Goal: Information Seeking & Learning: Learn about a topic

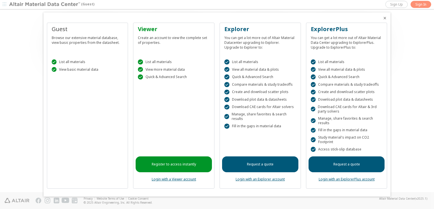
click at [386, 18] on icon "Close" at bounding box center [385, 18] width 5 height 5
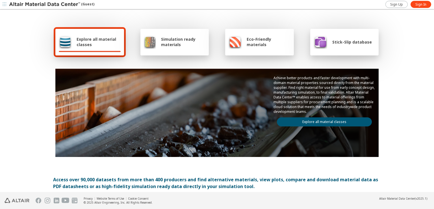
click at [322, 120] on link "Explore all material classes" at bounding box center [324, 121] width 95 height 9
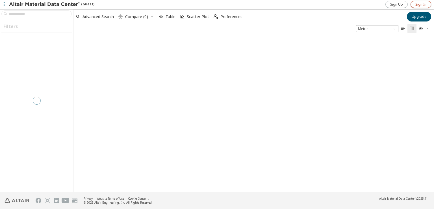
click at [422, 7] on link "Sign In" at bounding box center [421, 4] width 21 height 7
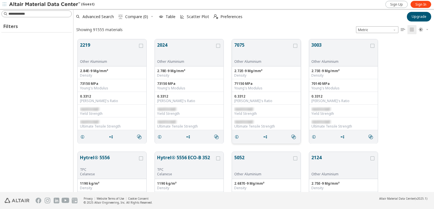
scroll to position [152, 356]
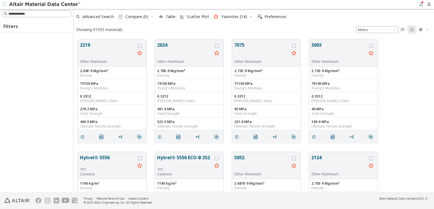
scroll to position [152, 356]
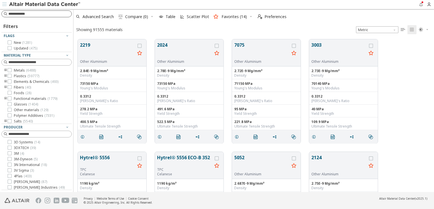
click at [35, 14] on input at bounding box center [39, 14] width 63 height 6
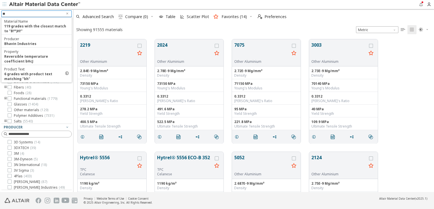
type input "*"
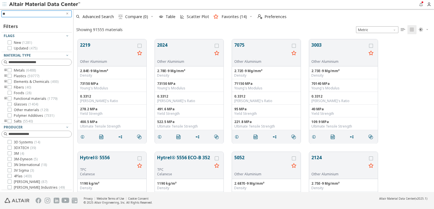
type input "*"
type input "******"
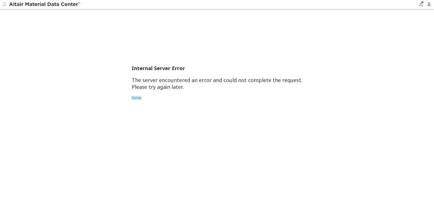
click at [142, 96] on link "Home" at bounding box center [217, 97] width 171 height 5
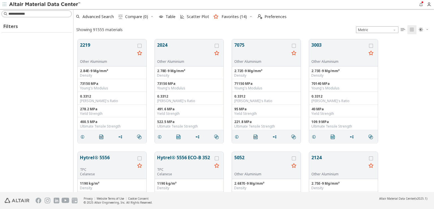
scroll to position [152, 356]
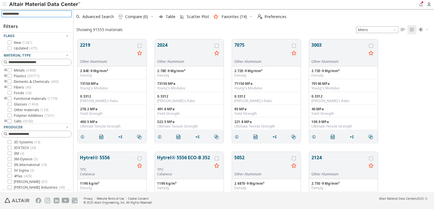
click at [43, 16] on input at bounding box center [37, 14] width 69 height 6
click at [26, 16] on input at bounding box center [37, 14] width 69 height 6
type input "*****"
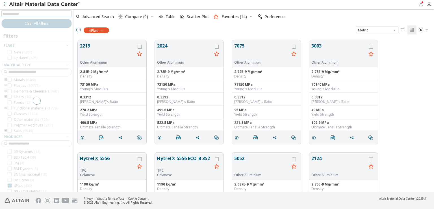
scroll to position [5, 5]
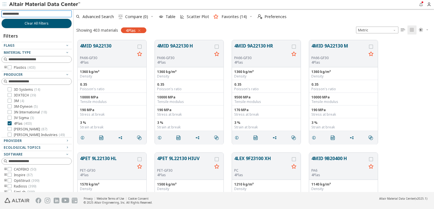
click at [139, 30] on icon "button" at bounding box center [139, 30] width 5 height 5
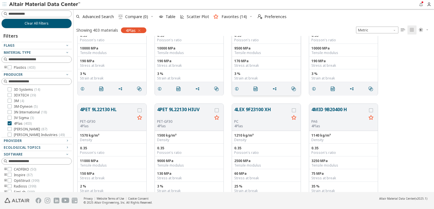
scroll to position [0, 0]
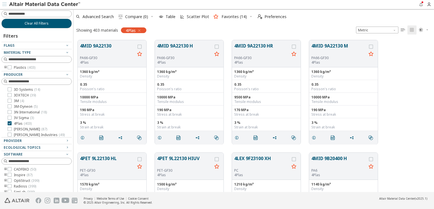
click at [138, 31] on icon "button" at bounding box center [139, 30] width 5 height 5
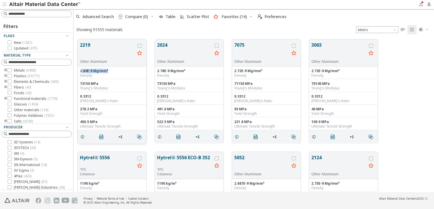
drag, startPoint x: 81, startPoint y: 70, endPoint x: 108, endPoint y: 72, distance: 27.2
click at [108, 72] on div "2.84E-9 Mg/mm³" at bounding box center [112, 71] width 64 height 5
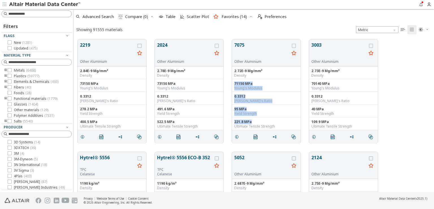
drag, startPoint x: 262, startPoint y: 121, endPoint x: 230, endPoint y: 83, distance: 49.5
click at [230, 83] on div "2219 Other Aluminium 2.84E-9 Mg/mm³ Density 73150 MPa Young's Modulus 0.3312 Po…" at bounding box center [253, 91] width 361 height 112
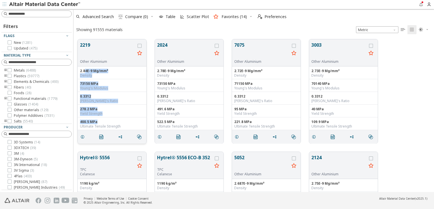
drag, startPoint x: 87, startPoint y: 72, endPoint x: 133, endPoint y: 118, distance: 64.9
click at [133, 118] on div "2.84E-9 Mg/mm³ Density 73150 MPa Young's Modulus 0.3312 Poisson's Ratio 278.2 M…" at bounding box center [112, 98] width 69 height 64
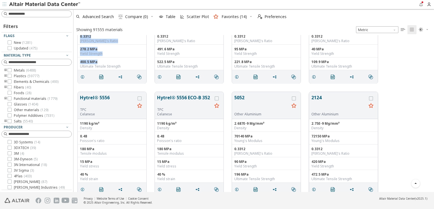
scroll to position [57, 0]
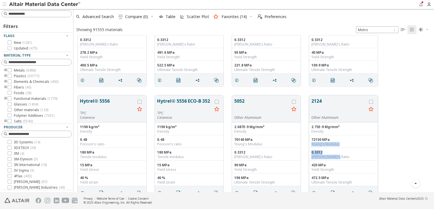
drag, startPoint x: 338, startPoint y: 155, endPoint x: 311, endPoint y: 147, distance: 27.6
click at [311, 148] on div "0.3312 Poisson's Ratio" at bounding box center [343, 154] width 69 height 13
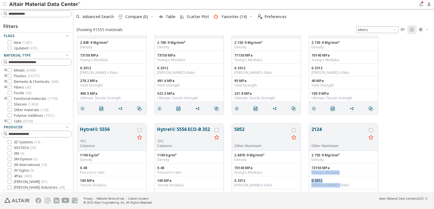
scroll to position [0, 0]
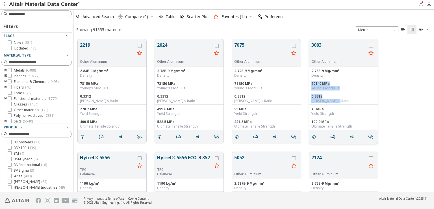
drag, startPoint x: 339, startPoint y: 100, endPoint x: 312, endPoint y: 83, distance: 32.0
click at [312, 83] on div "2.73E-9 Mg/mm³ Density 70140 MPa Young's Modulus 0.3312 Poisson's Ratio 40 MPa …" at bounding box center [343, 98] width 69 height 64
click at [335, 97] on div "0.3312" at bounding box center [343, 96] width 64 height 5
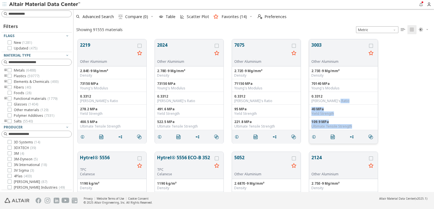
drag, startPoint x: 342, startPoint y: 100, endPoint x: 355, endPoint y: 127, distance: 29.8
click at [355, 127] on div "2.73E-9 Mg/mm³ Density 70140 MPa Young's Modulus 0.3312 Poisson's Ratio 40 MPa …" at bounding box center [343, 98] width 69 height 64
click at [355, 127] on div "Ultimate Tensile Strength" at bounding box center [343, 126] width 64 height 5
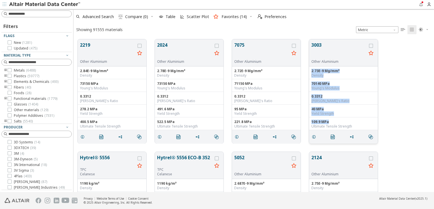
drag, startPoint x: 341, startPoint y: 120, endPoint x: 310, endPoint y: 71, distance: 57.6
click at [310, 71] on div "2.73E-9 Mg/mm³ Density 70140 MPa Young's Modulus 0.3312 Poisson's Ratio 40 MPa …" at bounding box center [343, 98] width 69 height 64
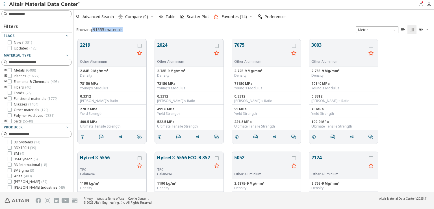
drag, startPoint x: 92, startPoint y: 29, endPoint x: 149, endPoint y: 32, distance: 56.9
click at [149, 32] on div "Showing 91555 materials Metric   " at bounding box center [253, 29] width 361 height 11
click at [122, 28] on div "Showing 91555 materials" at bounding box center [99, 29] width 46 height 5
